Goal: Information Seeking & Learning: Learn about a topic

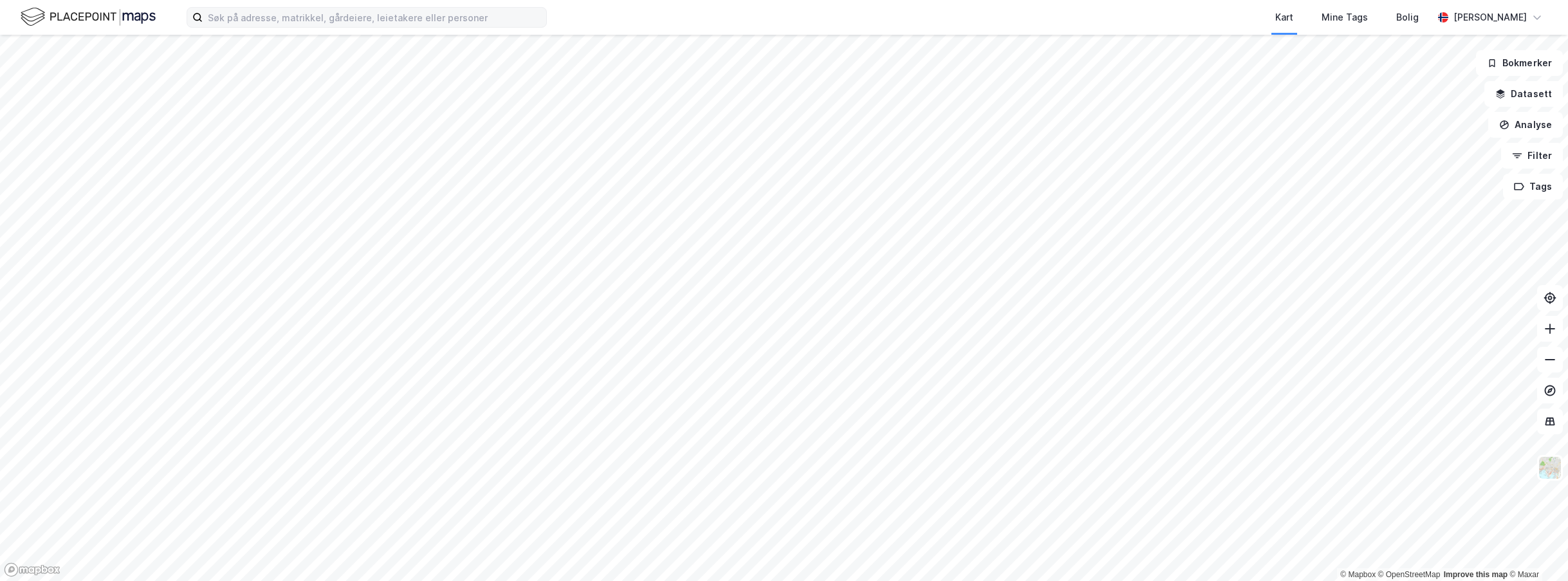
click at [258, 27] on label at bounding box center [366, 17] width 360 height 21
click at [258, 27] on input at bounding box center [374, 17] width 344 height 19
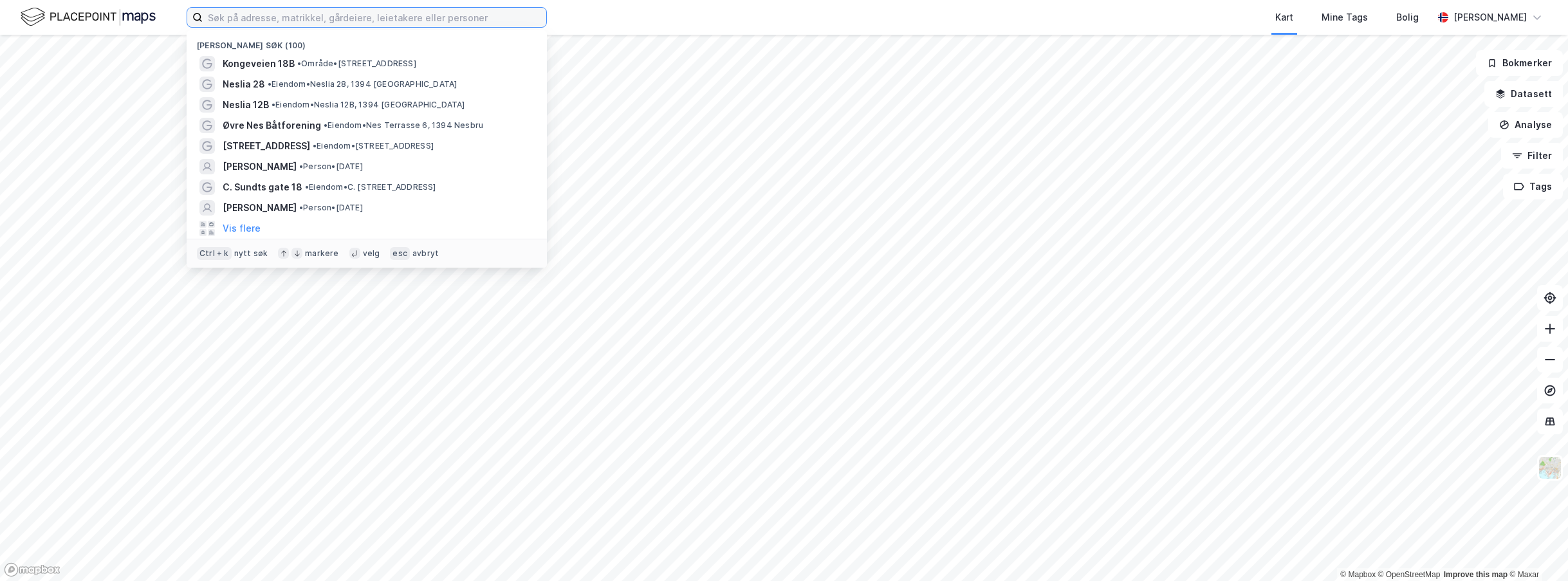
click at [262, 22] on input at bounding box center [374, 17] width 344 height 19
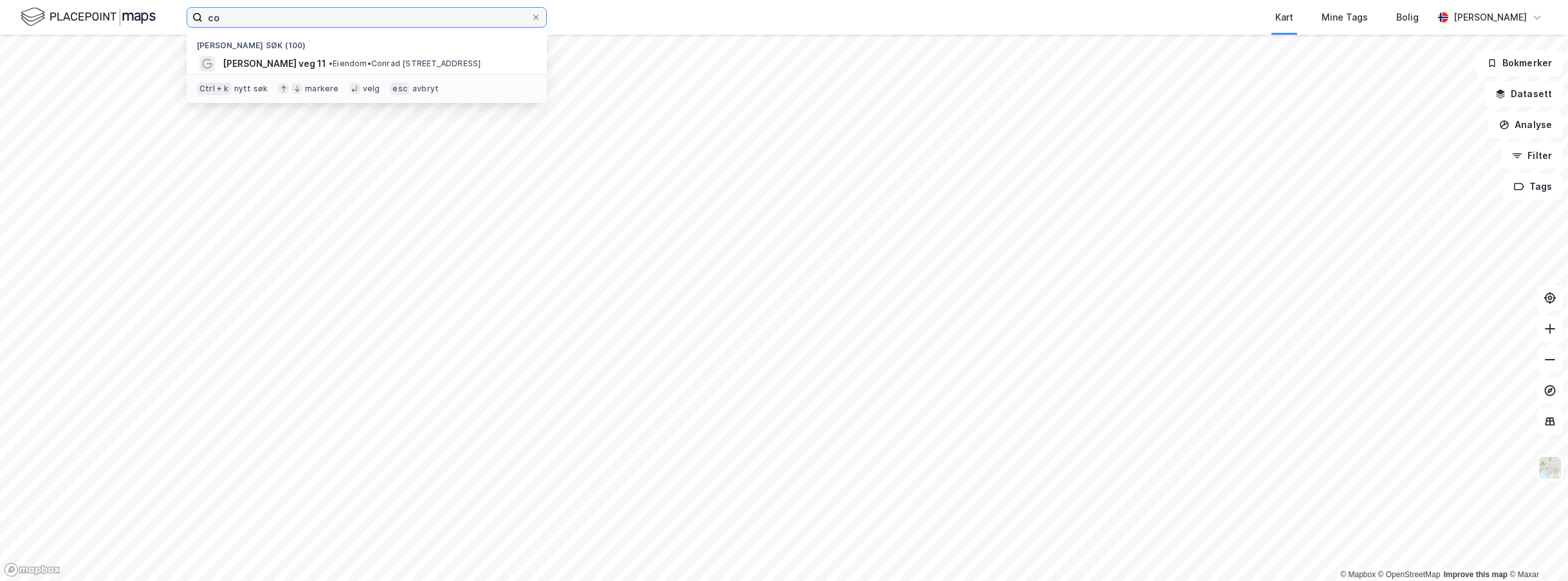
type input "c"
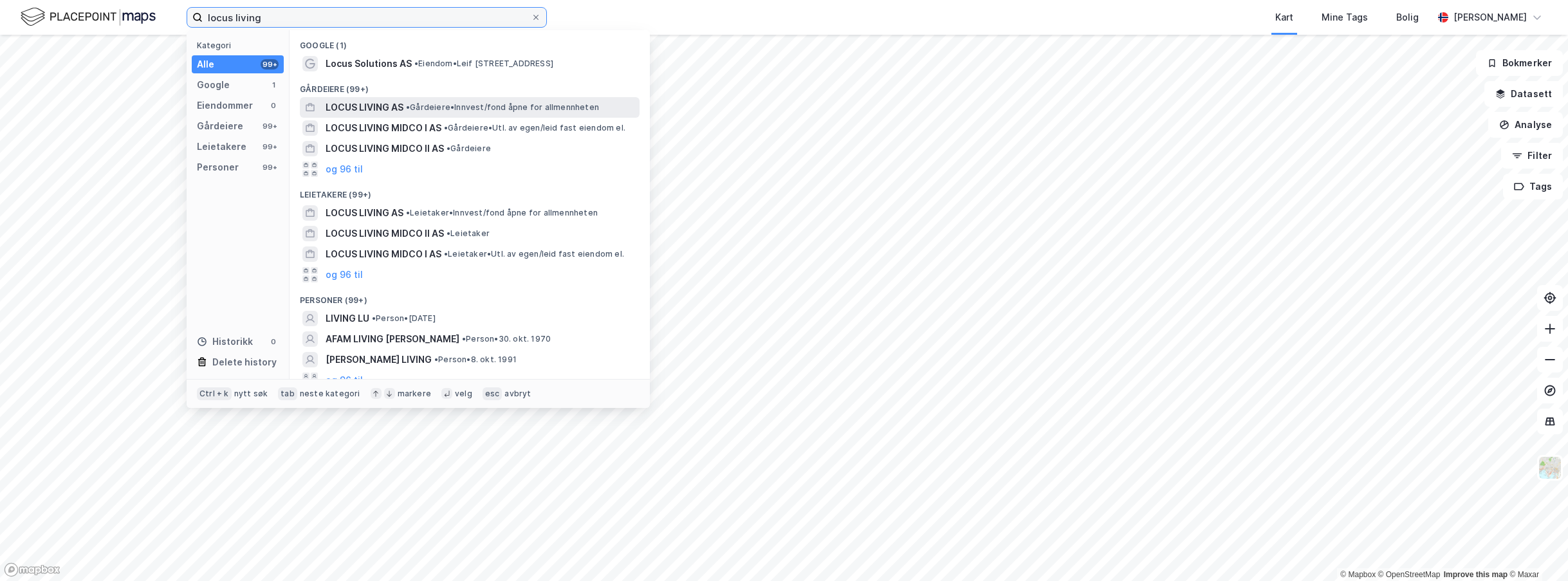
type input "locus living"
click at [387, 109] on span "LOCUS LIVING AS" at bounding box center [364, 107] width 78 height 16
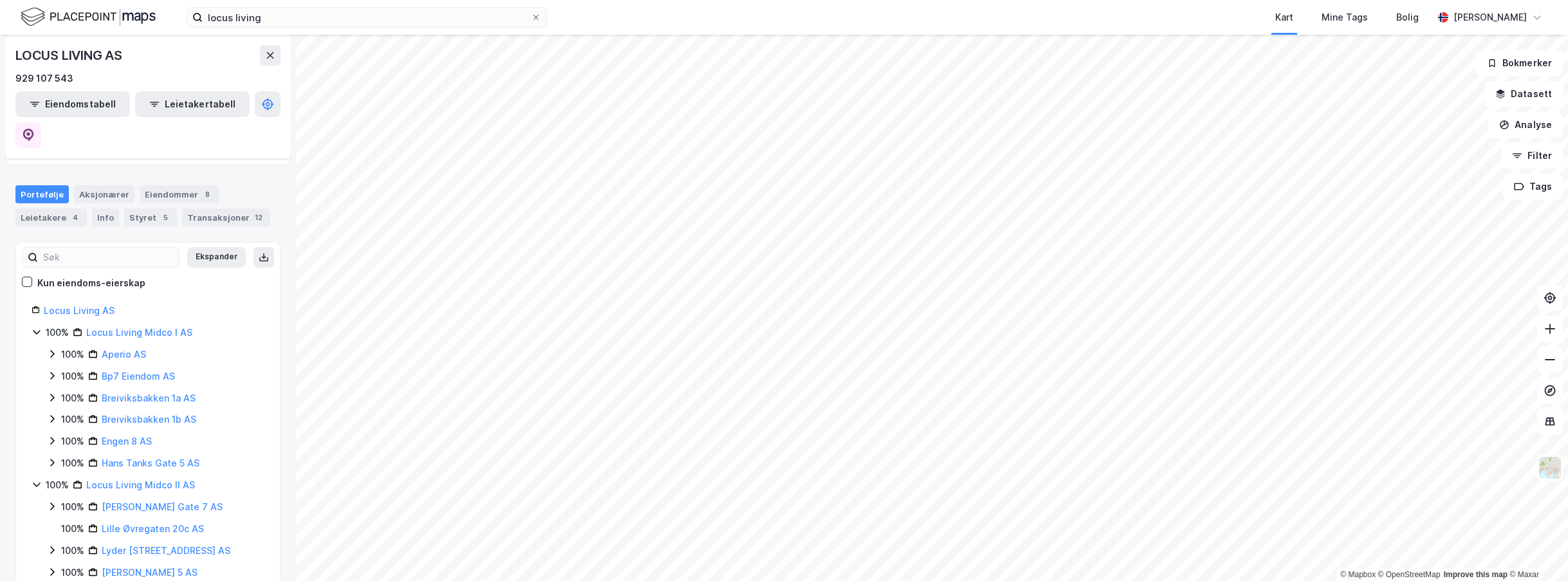
scroll to position [2, 0]
